Goal: Book appointment/travel/reservation

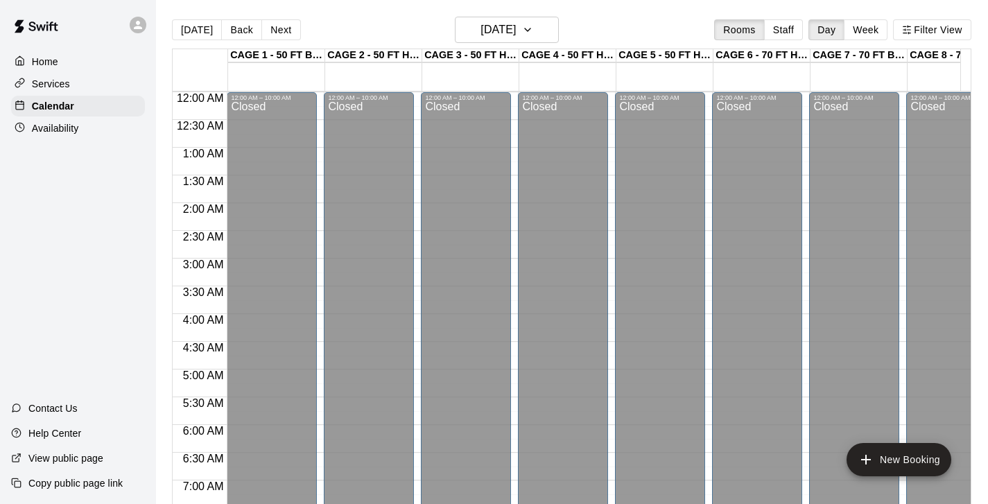
scroll to position [815, 116]
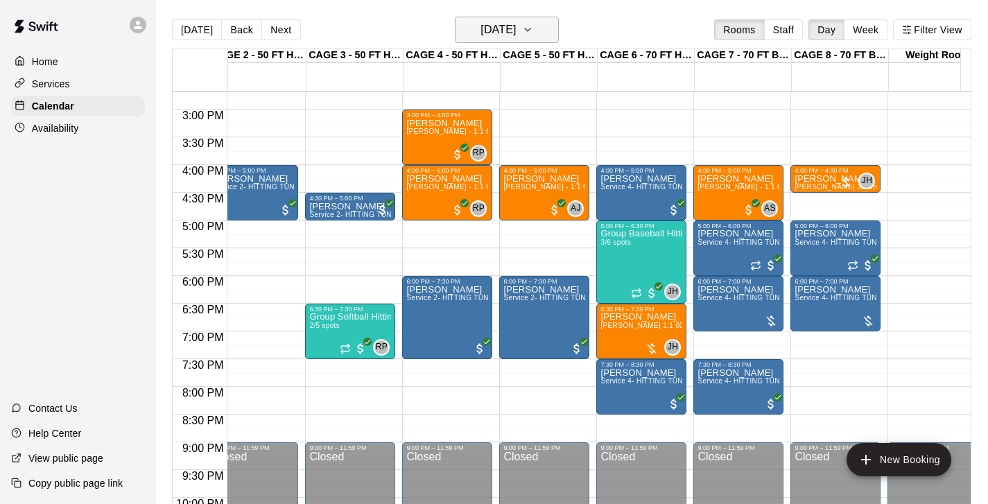
click at [533, 29] on icon "button" at bounding box center [527, 29] width 11 height 17
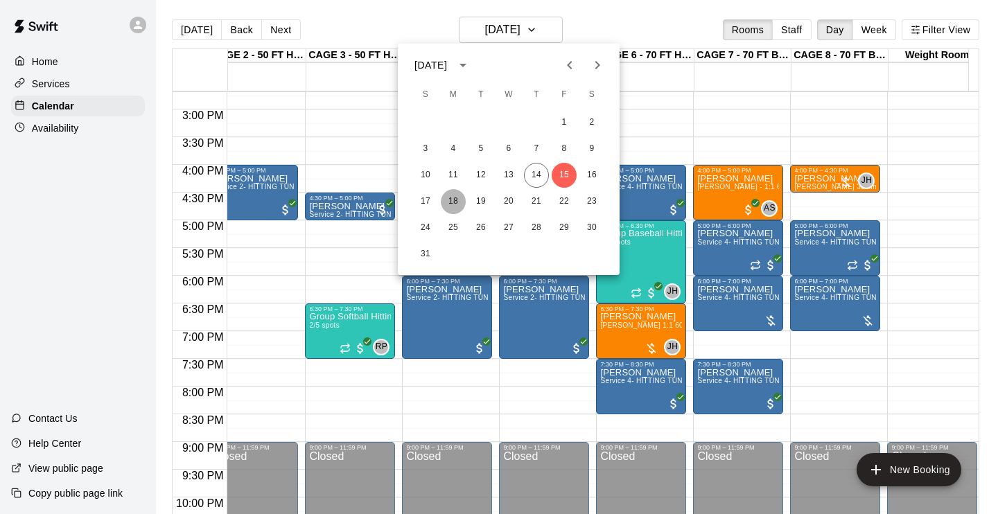
click at [455, 198] on button "18" at bounding box center [453, 201] width 25 height 25
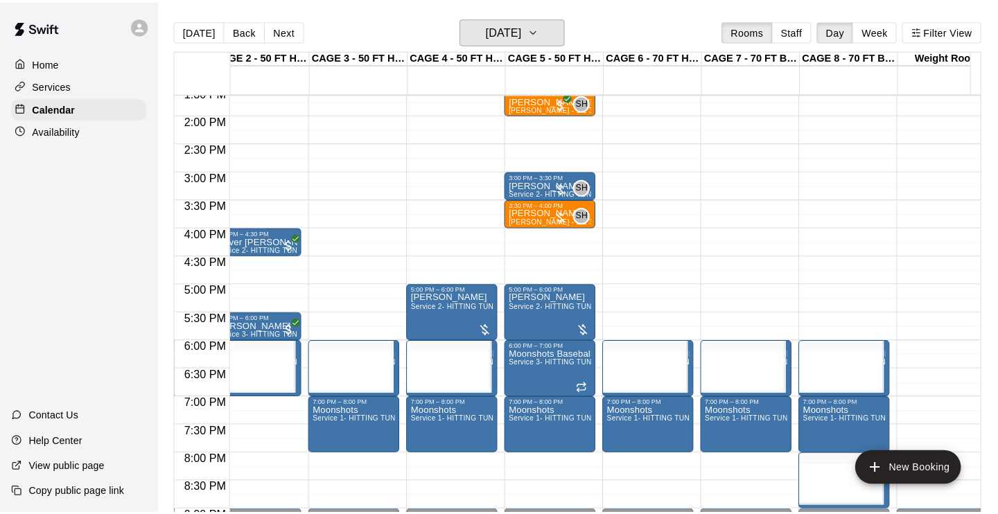
scroll to position [780, 116]
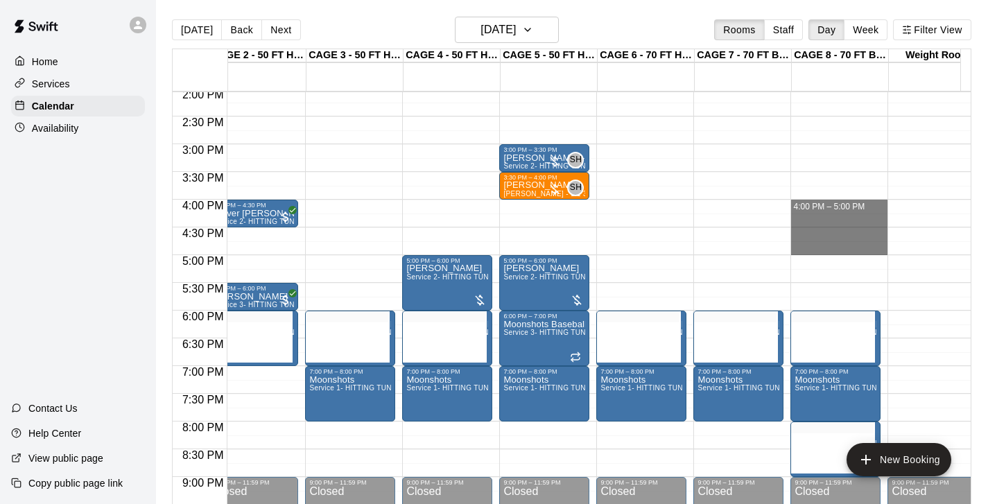
drag, startPoint x: 806, startPoint y: 203, endPoint x: 808, endPoint y: 245, distance: 42.3
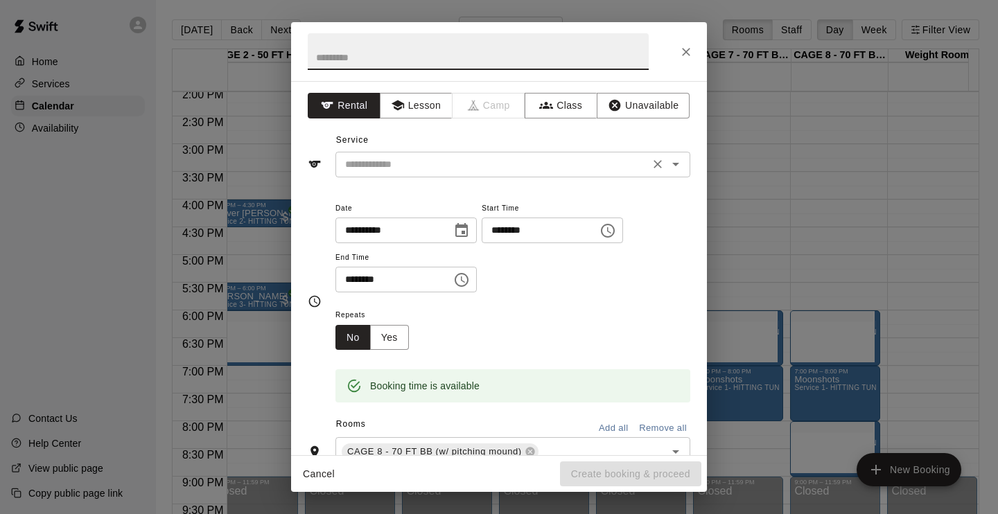
click at [407, 171] on input "text" at bounding box center [493, 164] width 306 height 17
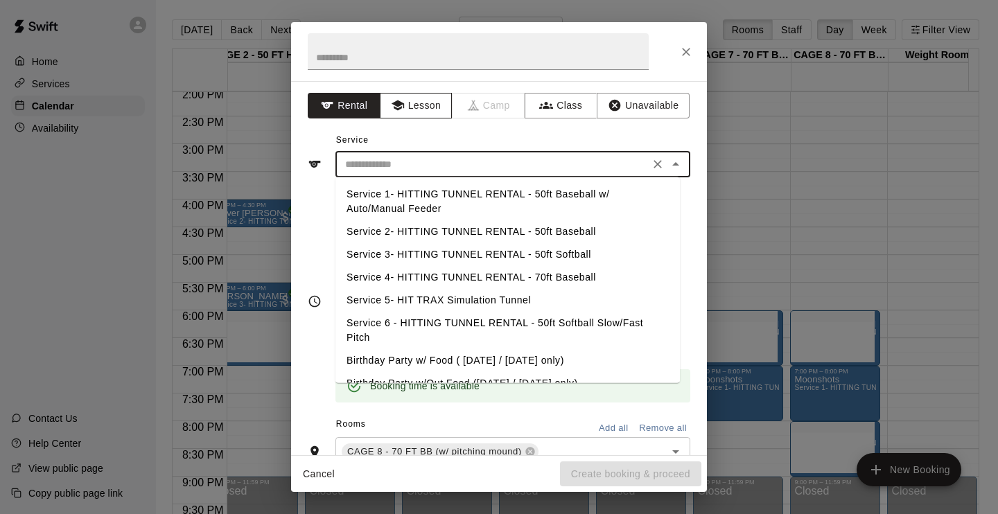
click at [412, 105] on button "Lesson" at bounding box center [416, 106] width 73 height 26
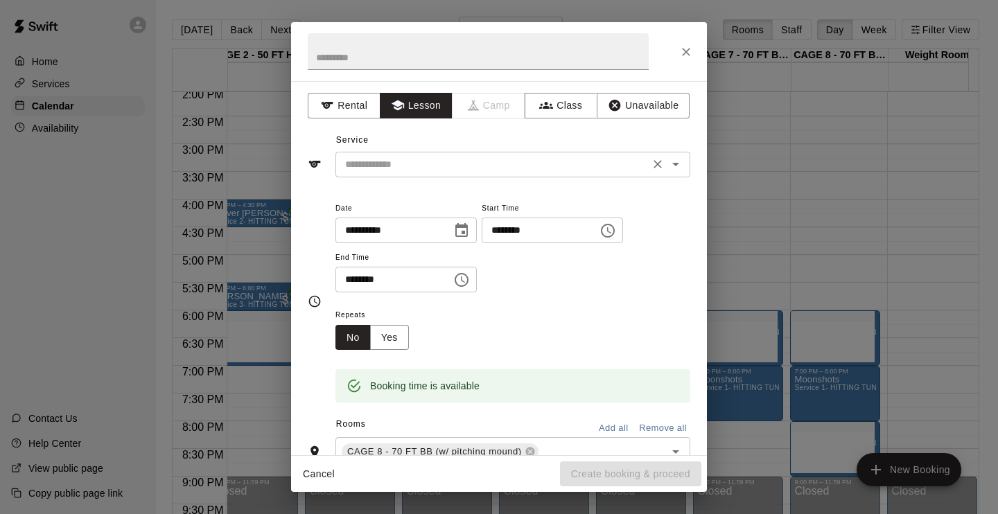
click at [439, 166] on input "text" at bounding box center [493, 164] width 306 height 17
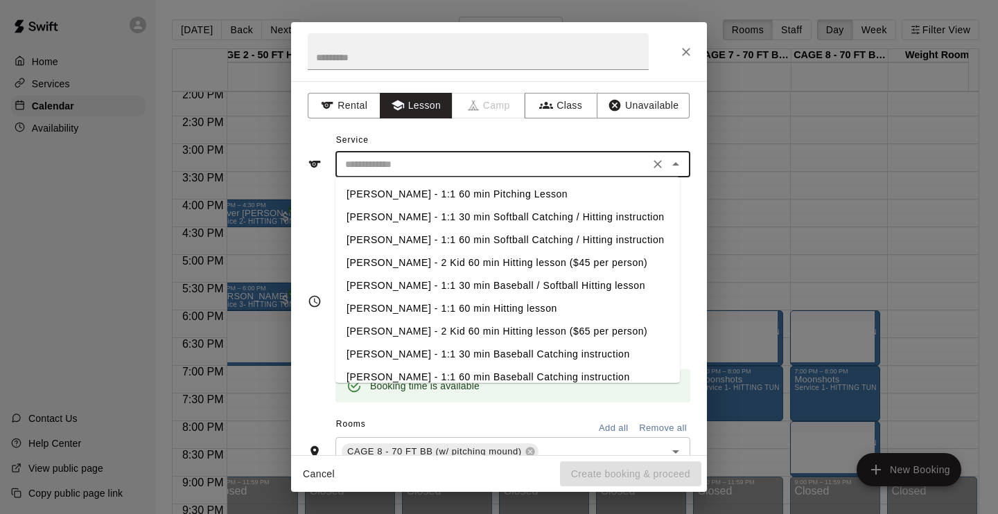
click at [444, 188] on li "[PERSON_NAME] - 1:1 60 min Pitching Lesson" at bounding box center [508, 194] width 345 height 23
type input "**********"
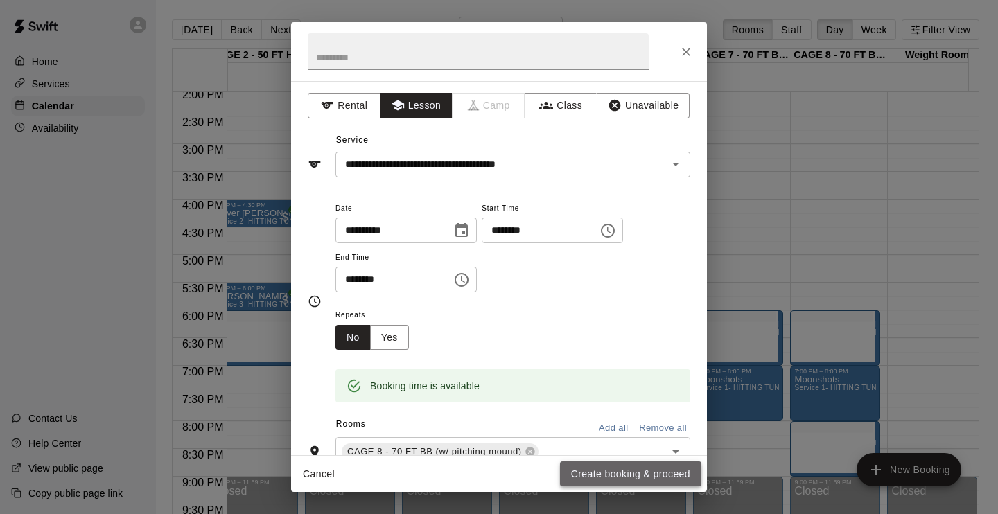
click at [623, 474] on button "Create booking & proceed" at bounding box center [630, 475] width 141 height 26
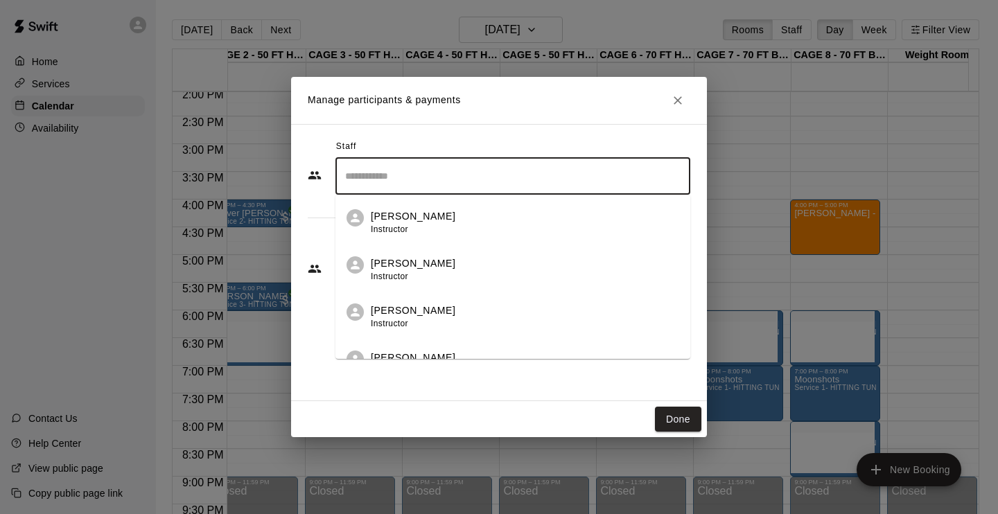
click at [468, 173] on input "Search staff" at bounding box center [513, 176] width 342 height 24
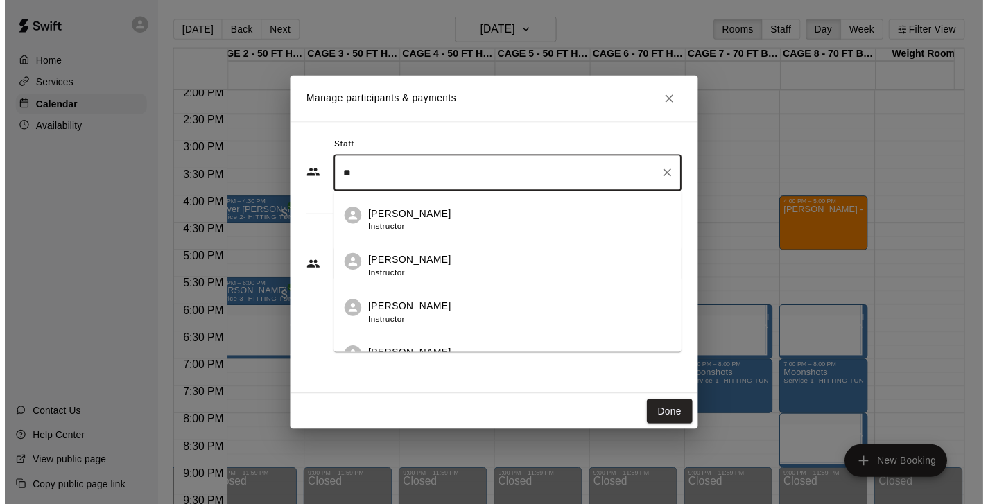
scroll to position [0, 0]
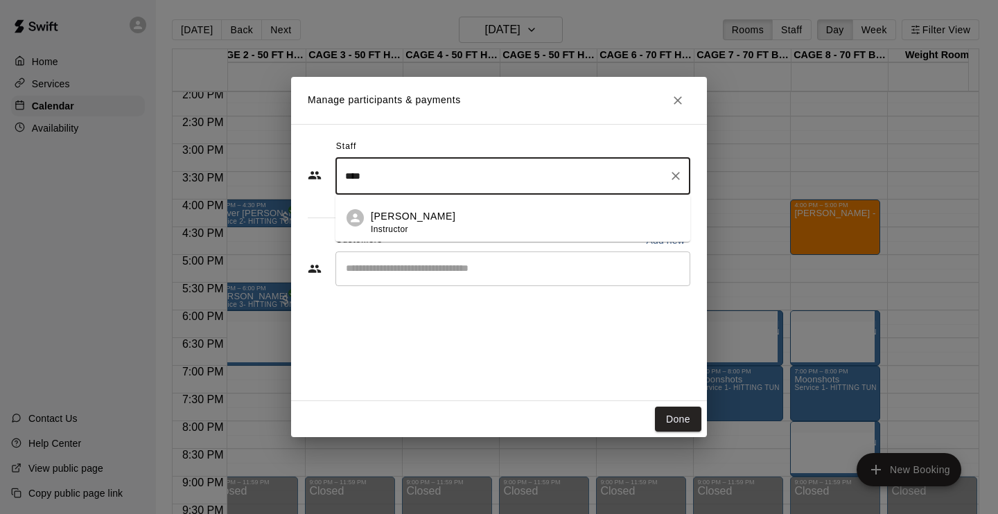
click at [421, 220] on p "[PERSON_NAME]" at bounding box center [413, 216] width 85 height 15
type input "****"
click at [415, 275] on input "Start typing to search customers..." at bounding box center [513, 269] width 342 height 14
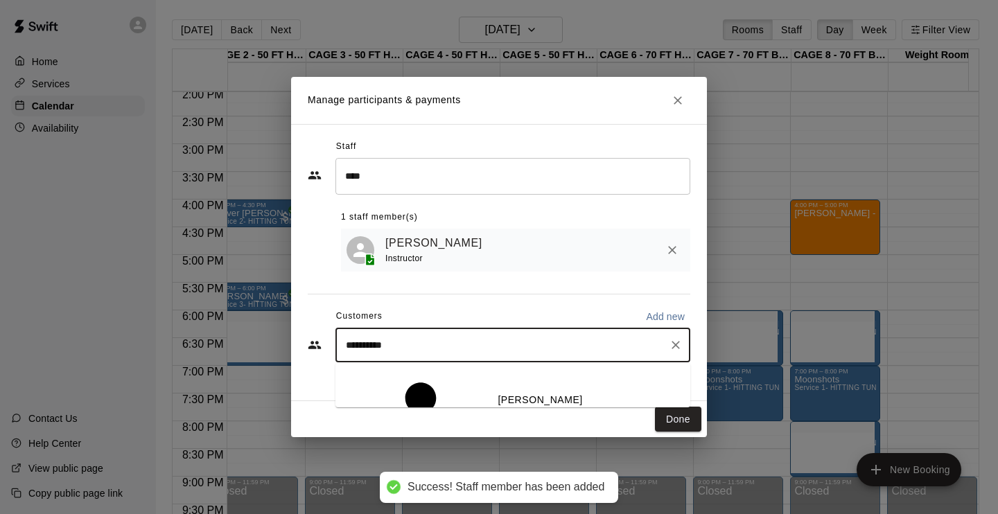
type input "**********"
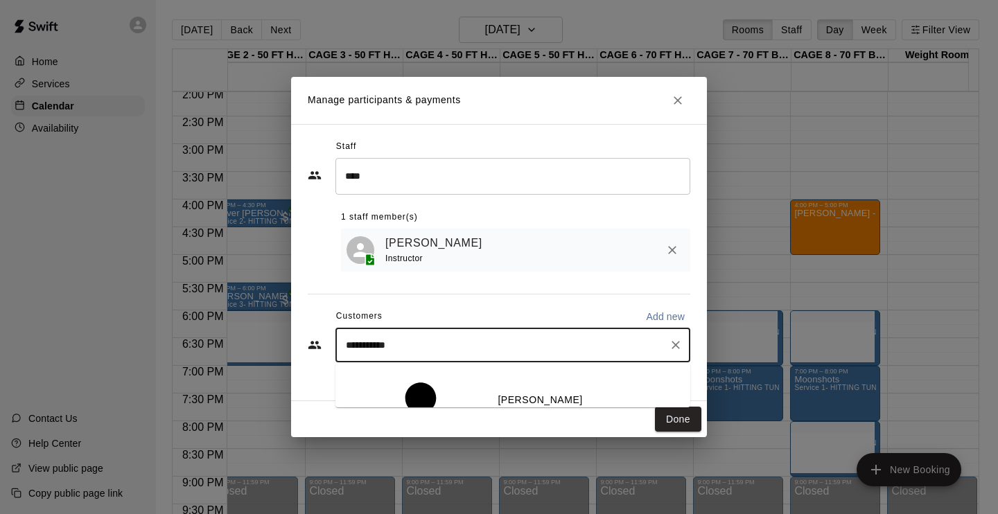
click at [498, 420] on span "[PERSON_NAME][EMAIL_ADDRESS][DOMAIN_NAME]" at bounding box center [573, 432] width 150 height 25
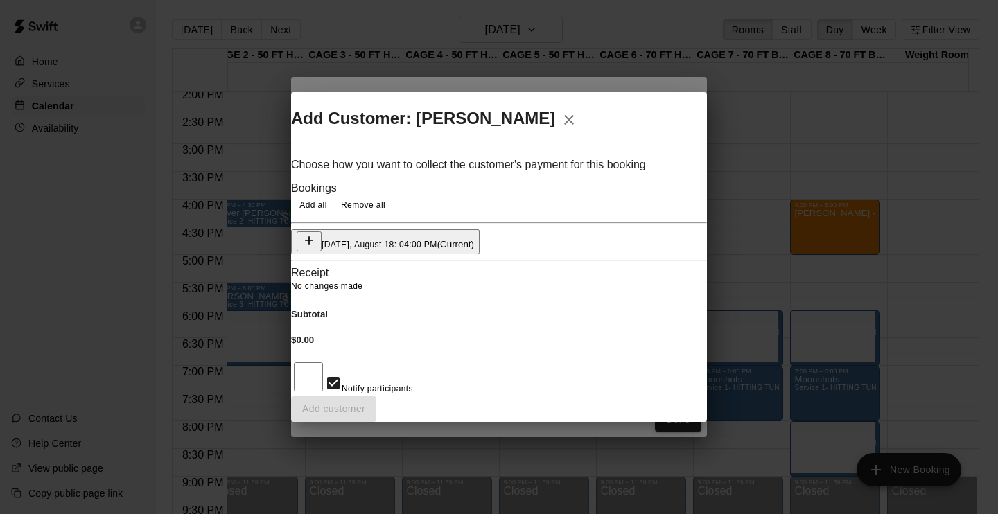
click at [659, 409] on div "Notify participants Add customer" at bounding box center [499, 390] width 416 height 61
click at [574, 115] on icon "button" at bounding box center [569, 120] width 10 height 10
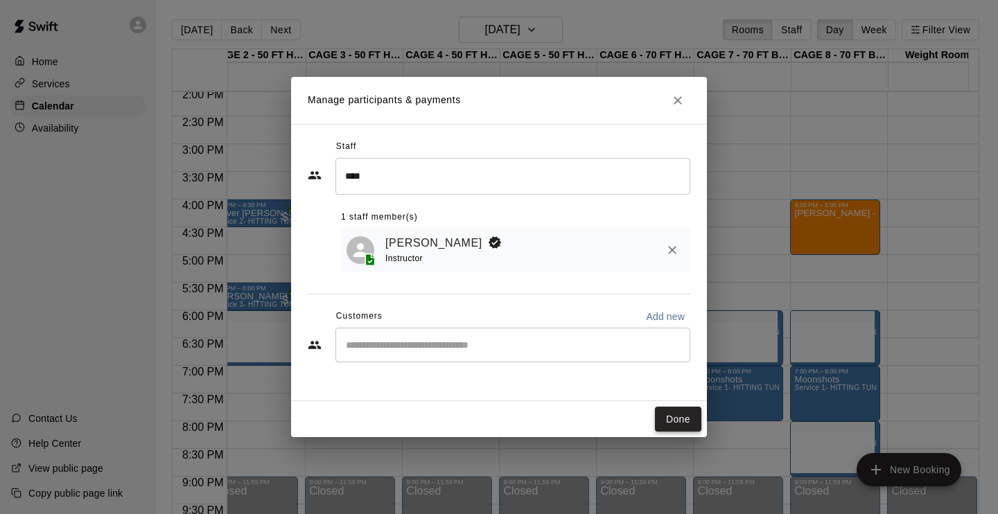
click at [684, 410] on button "Done" at bounding box center [678, 420] width 46 height 26
